Goal: Find specific page/section: Find specific page/section

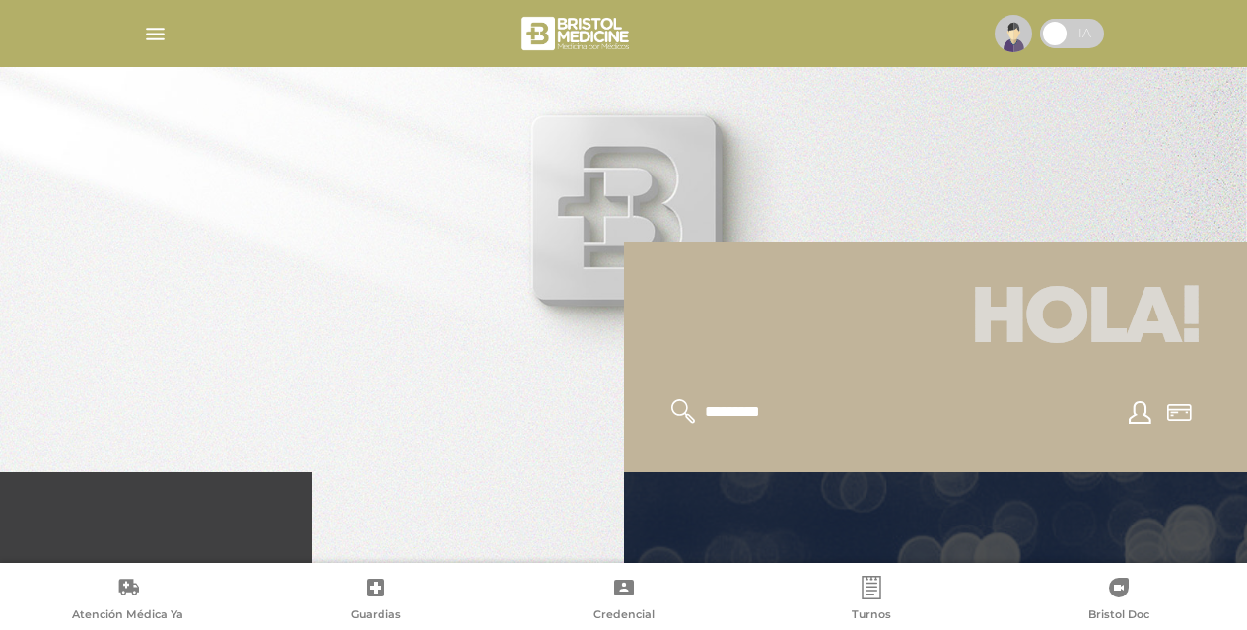
scroll to position [296, 0]
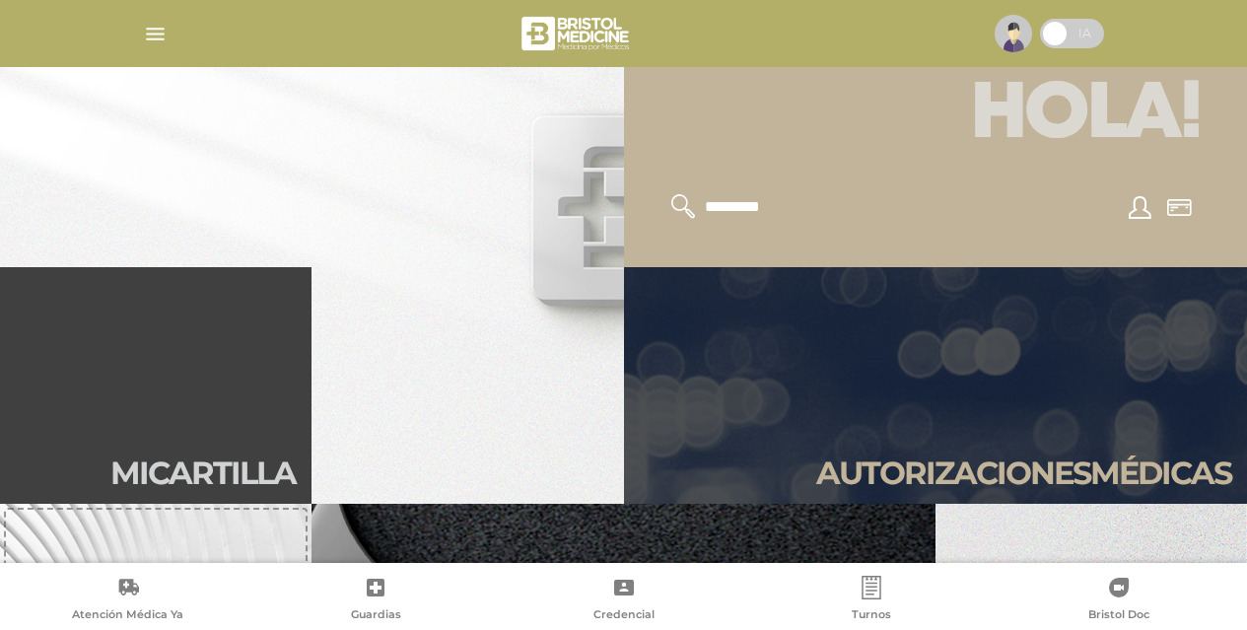
click at [606, 593] on link "Credencial" at bounding box center [624, 601] width 248 height 50
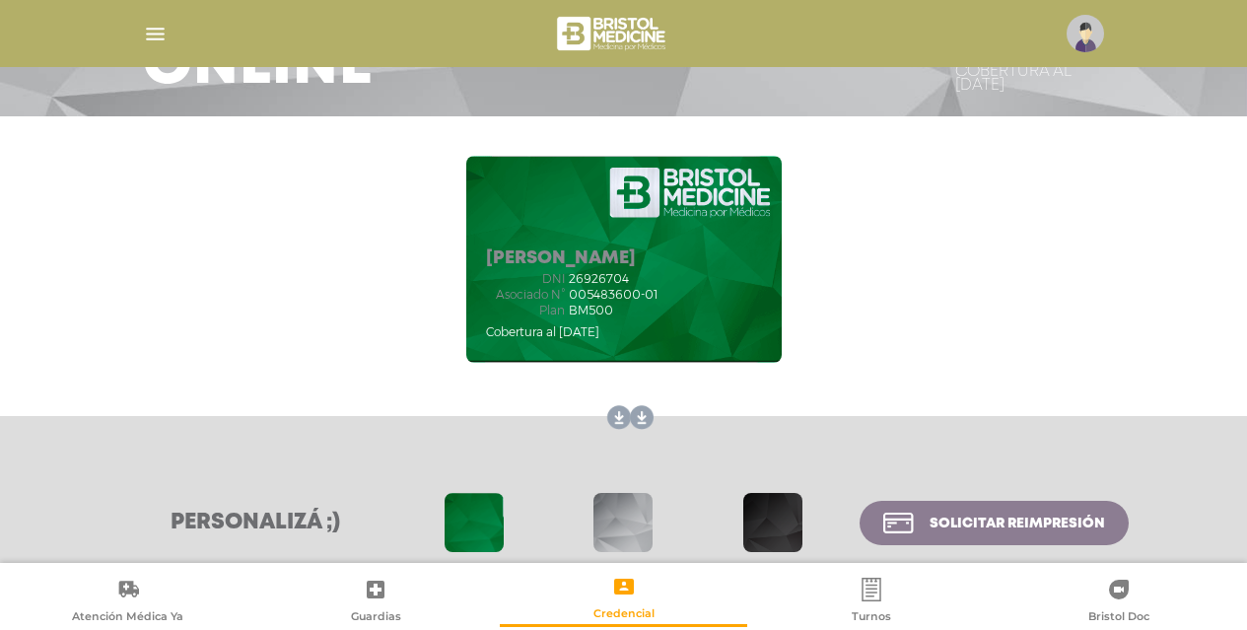
scroll to position [286, 0]
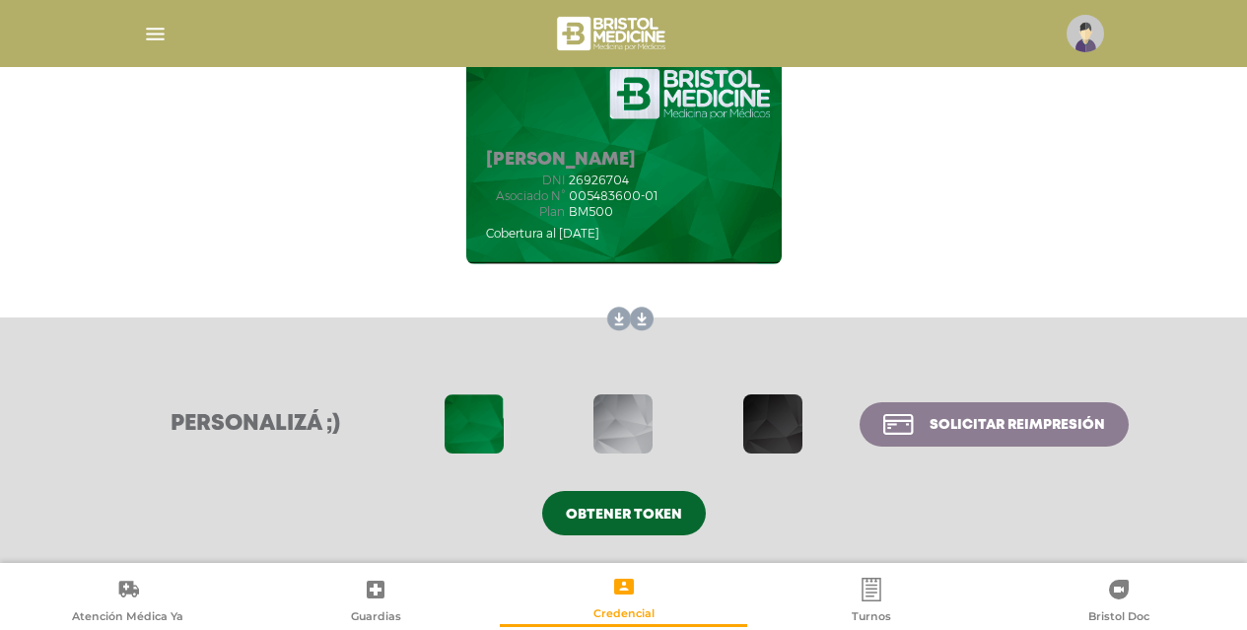
click at [624, 409] on span at bounding box center [623, 423] width 59 height 59
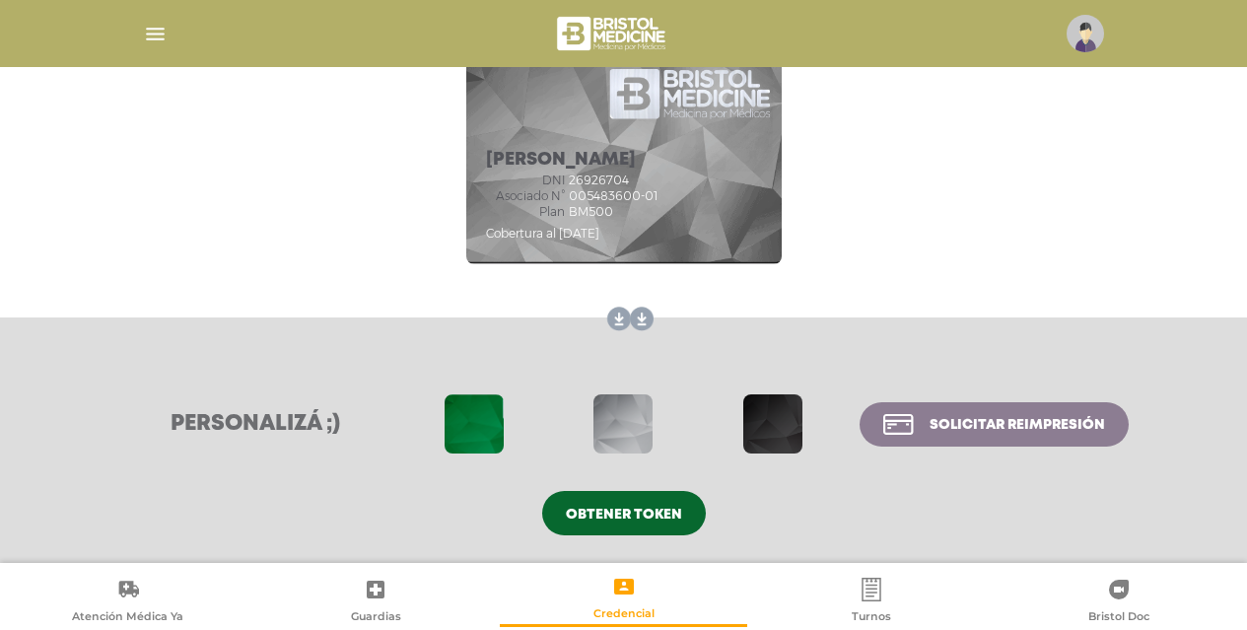
click at [649, 177] on div "dni 26926704" at bounding box center [572, 181] width 172 height 14
click at [618, 319] on link at bounding box center [616, 320] width 32 height 32
